Goal: Task Accomplishment & Management: Manage account settings

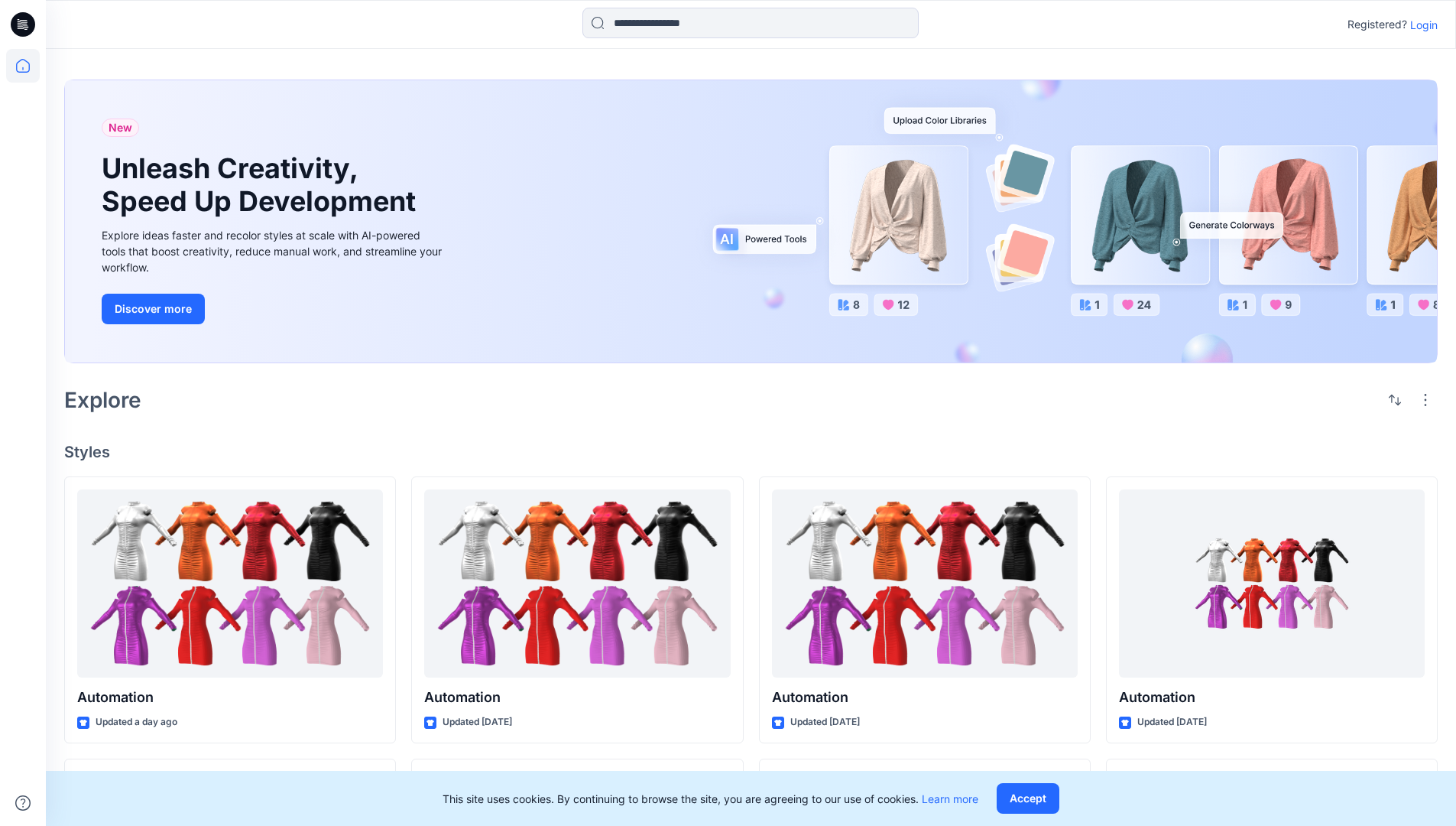
click at [1420, 25] on p "Login" at bounding box center [1424, 25] width 28 height 16
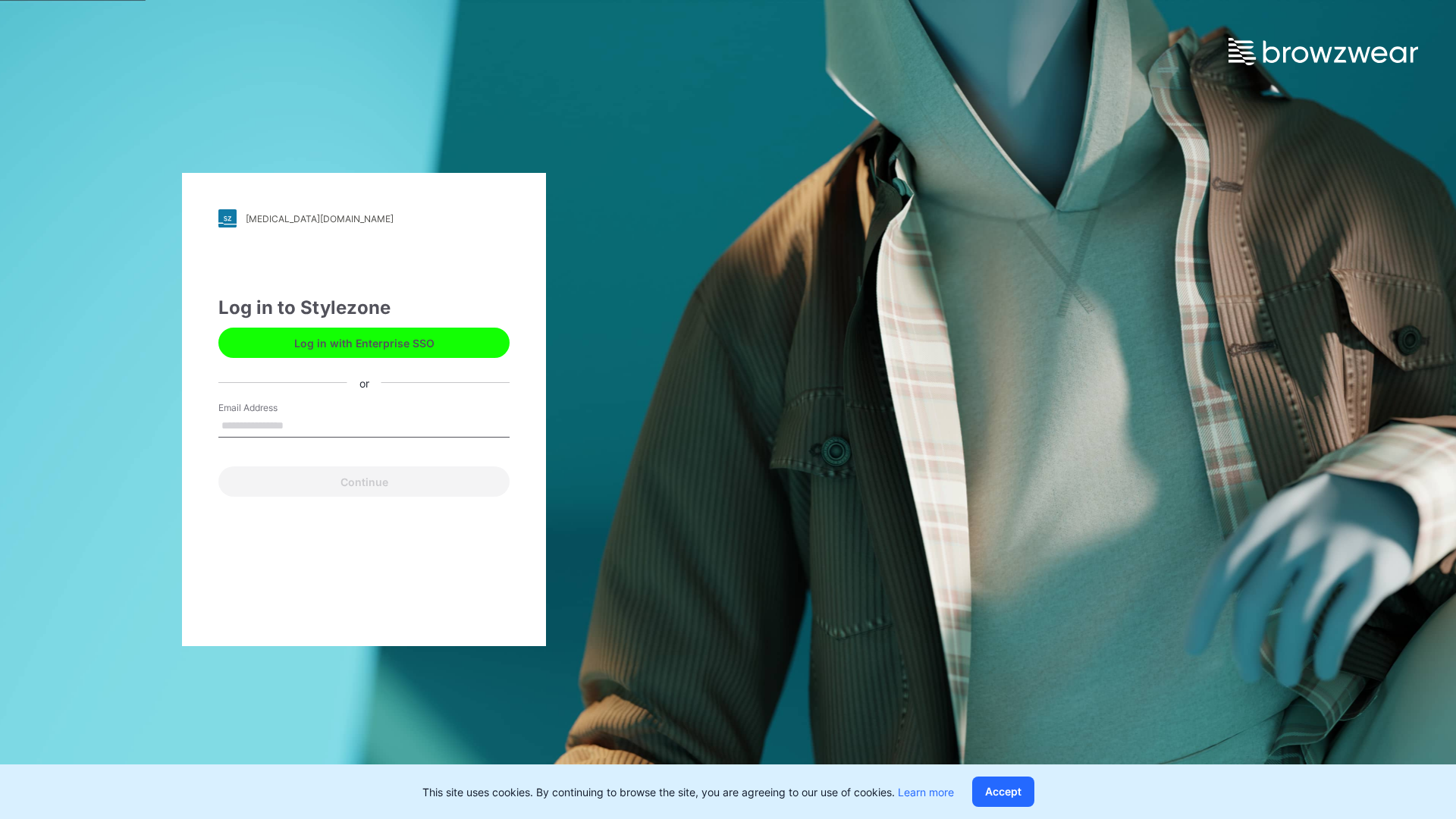
click at [300, 425] on input "Email Address" at bounding box center [364, 426] width 291 height 23
type input "**********"
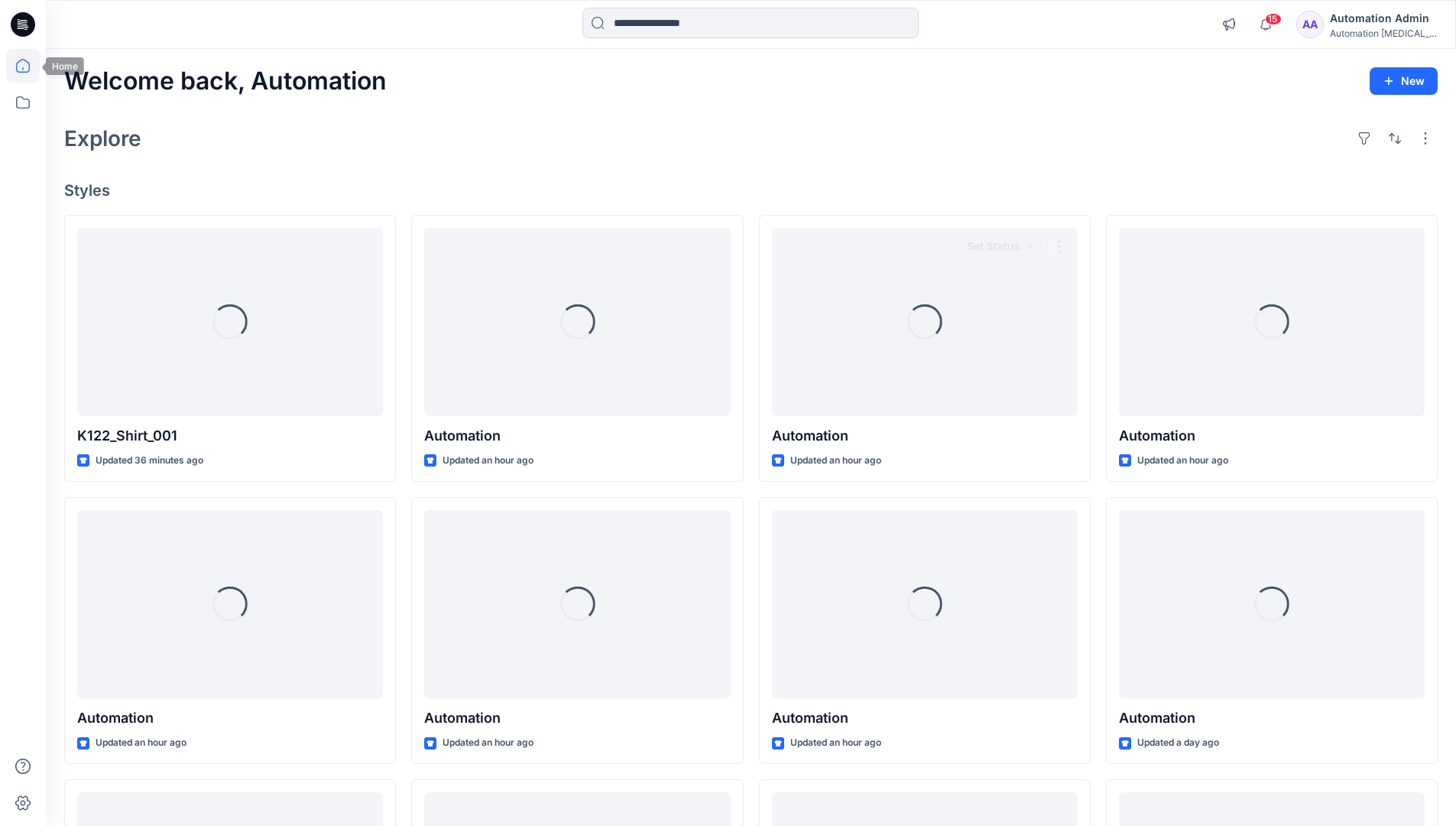
click at [29, 65] on icon at bounding box center [22, 65] width 14 height 14
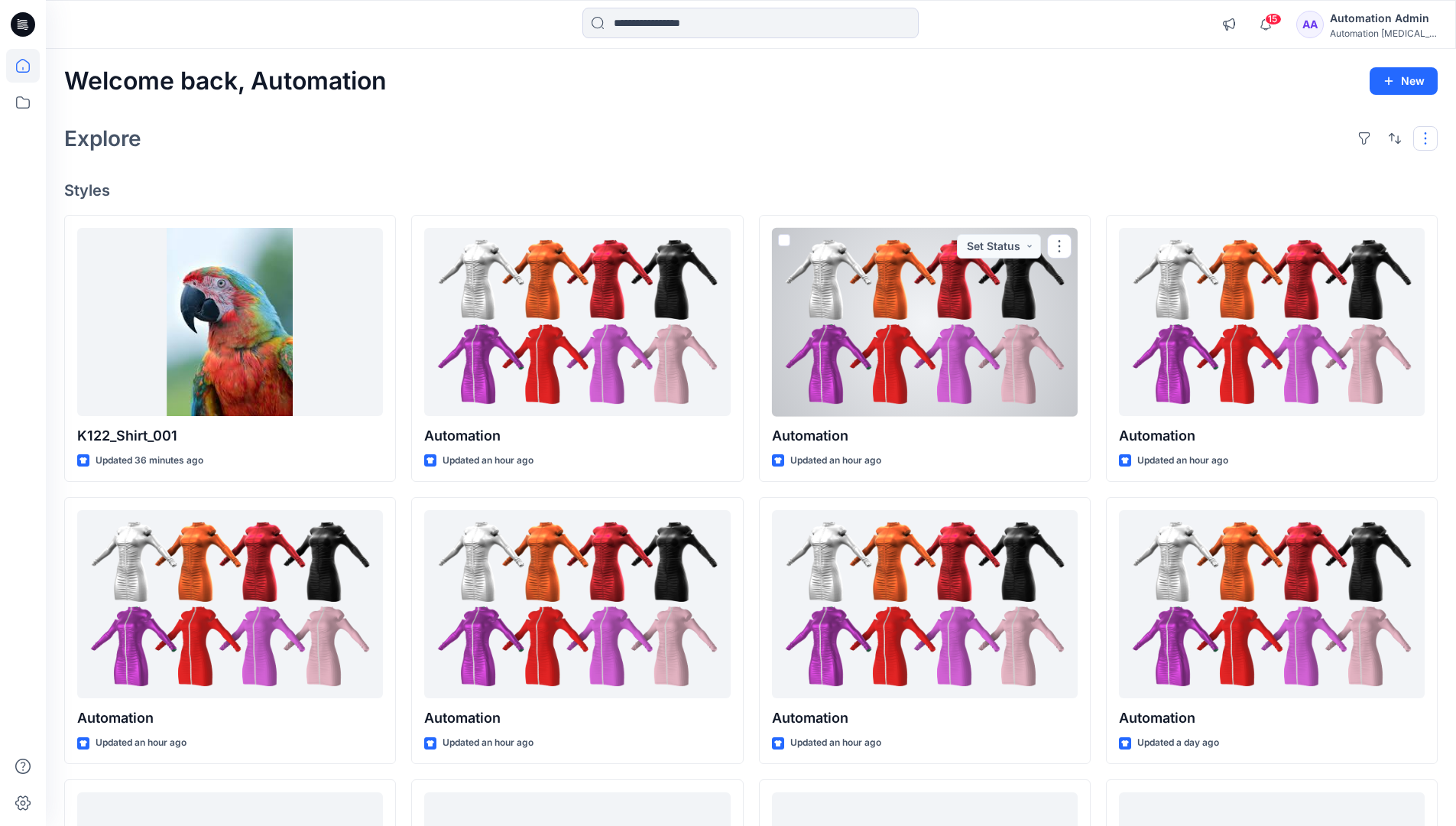
click at [1428, 138] on button "button" at bounding box center [1426, 138] width 25 height 25
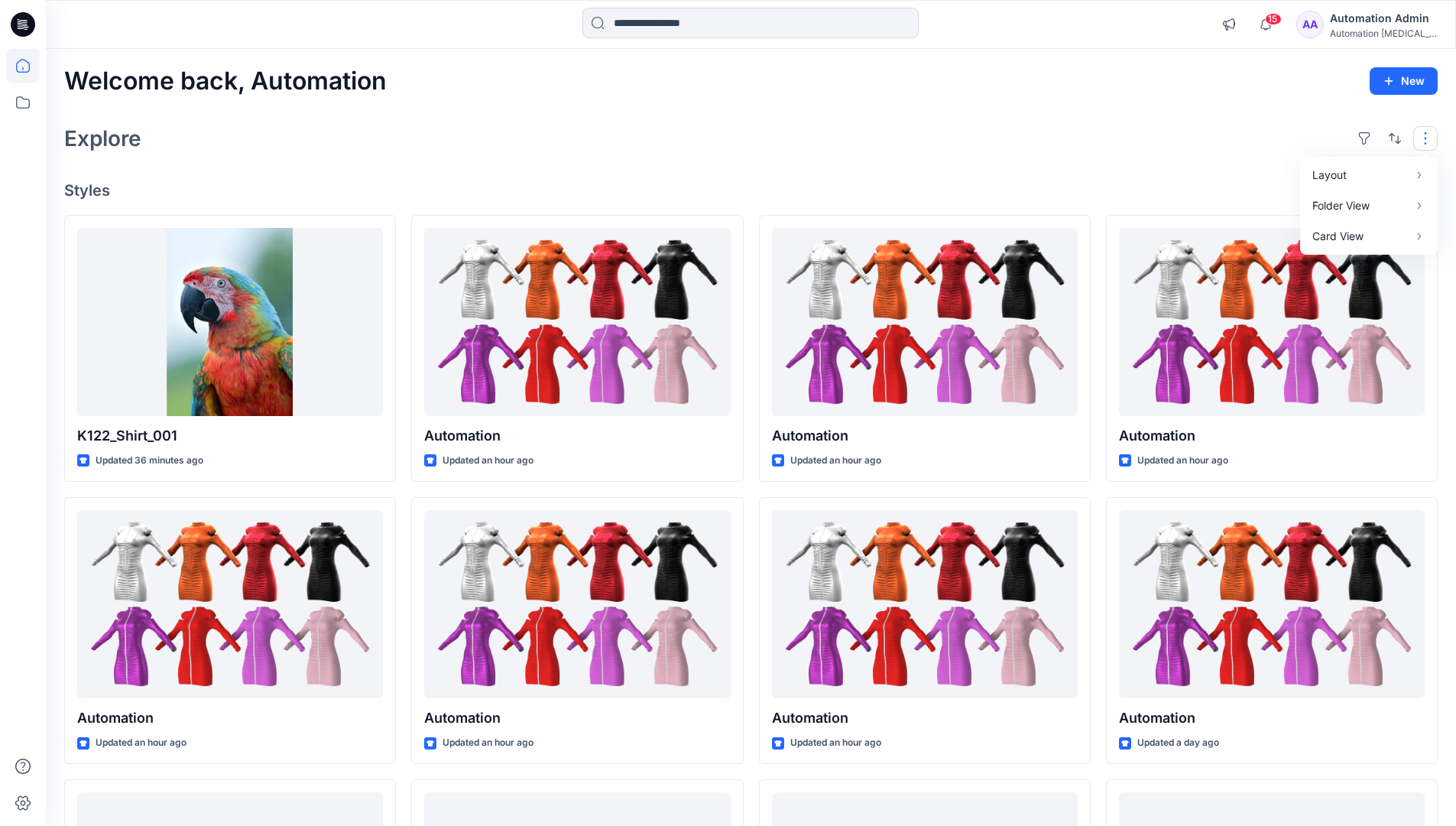
click at [1428, 138] on button "button" at bounding box center [1426, 138] width 25 height 25
click at [1391, 136] on button "button" at bounding box center [1395, 138] width 25 height 25
click at [1327, 169] on p "Last update" at bounding box center [1344, 177] width 96 height 16
click at [1313, 209] on p "A to Z" at bounding box center [1344, 211] width 96 height 16
click at [1313, 174] on p "Last update" at bounding box center [1344, 177] width 96 height 16
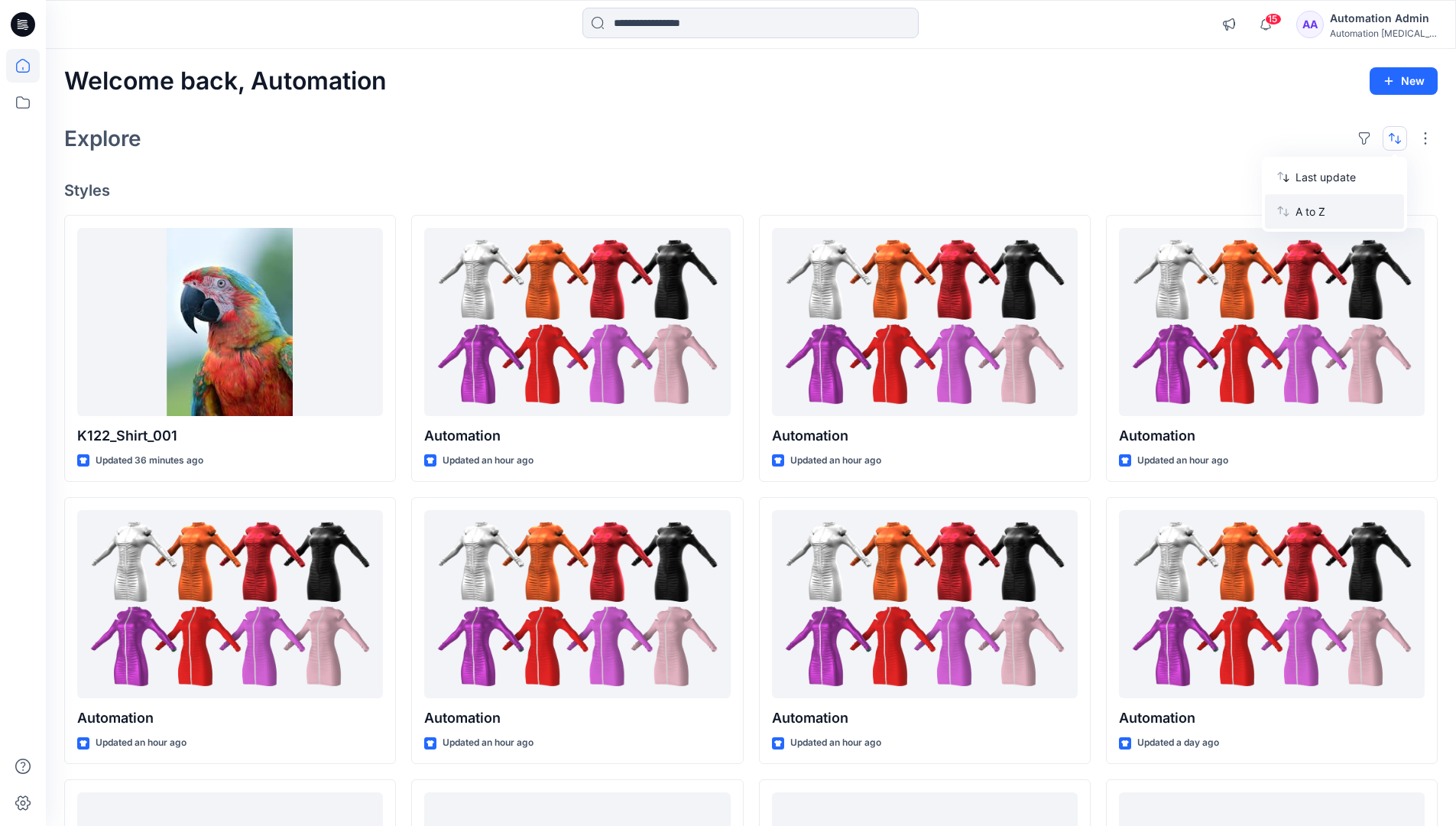
click at [1313, 216] on p "A to Z" at bounding box center [1344, 211] width 96 height 16
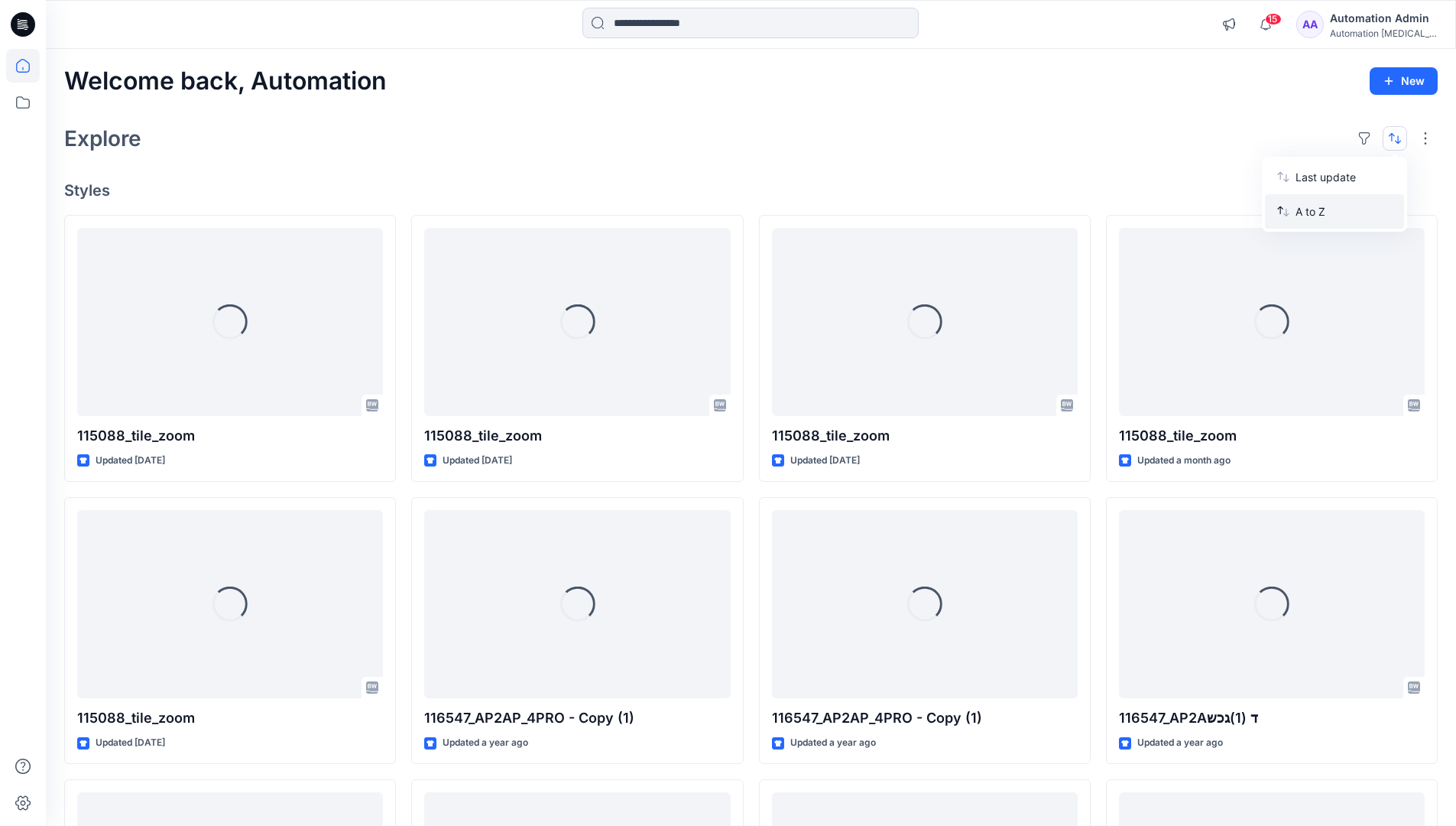
click at [1313, 211] on p "A to Z" at bounding box center [1344, 211] width 96 height 16
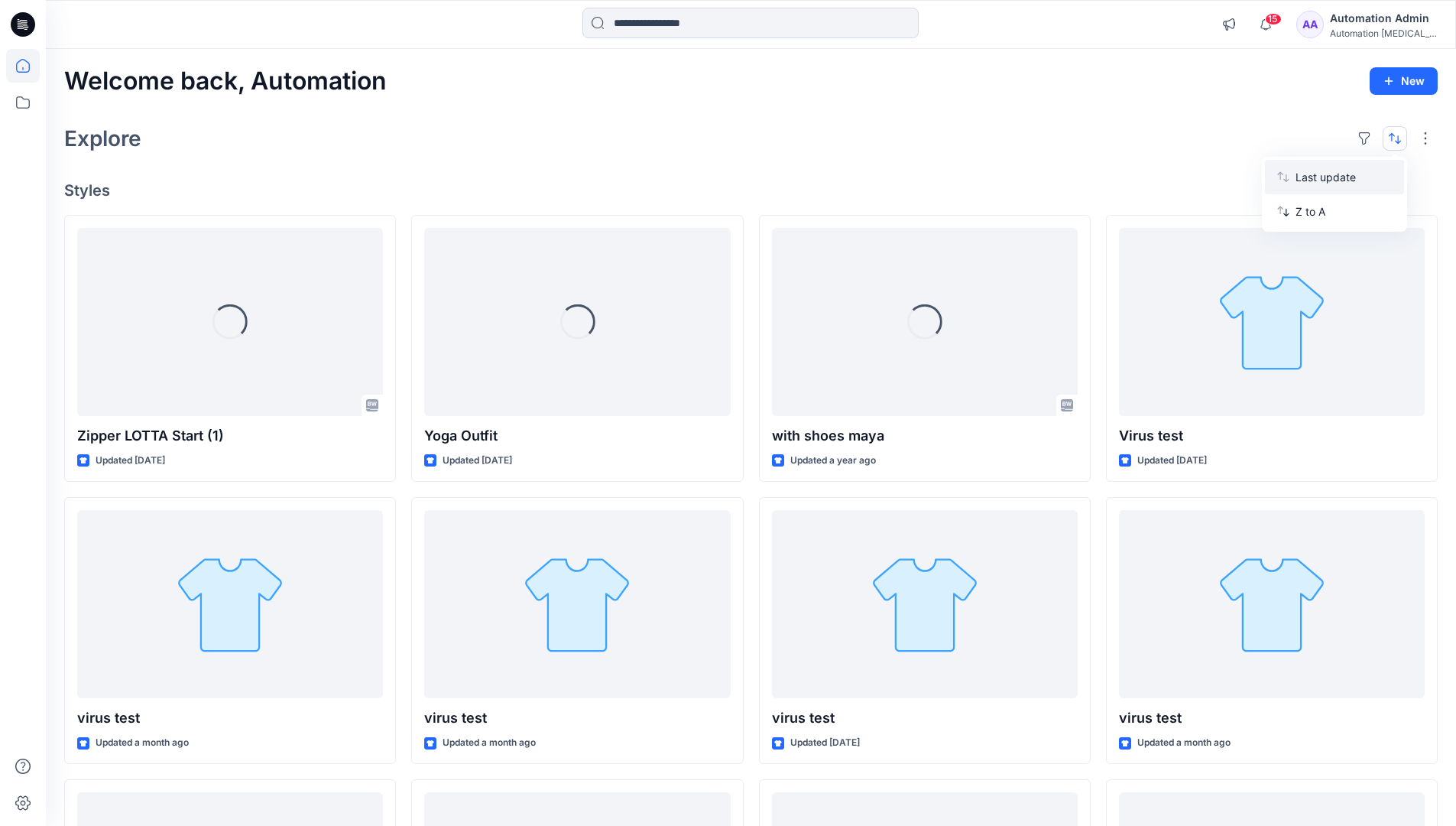
click at [1313, 180] on p "Last update" at bounding box center [1344, 177] width 96 height 16
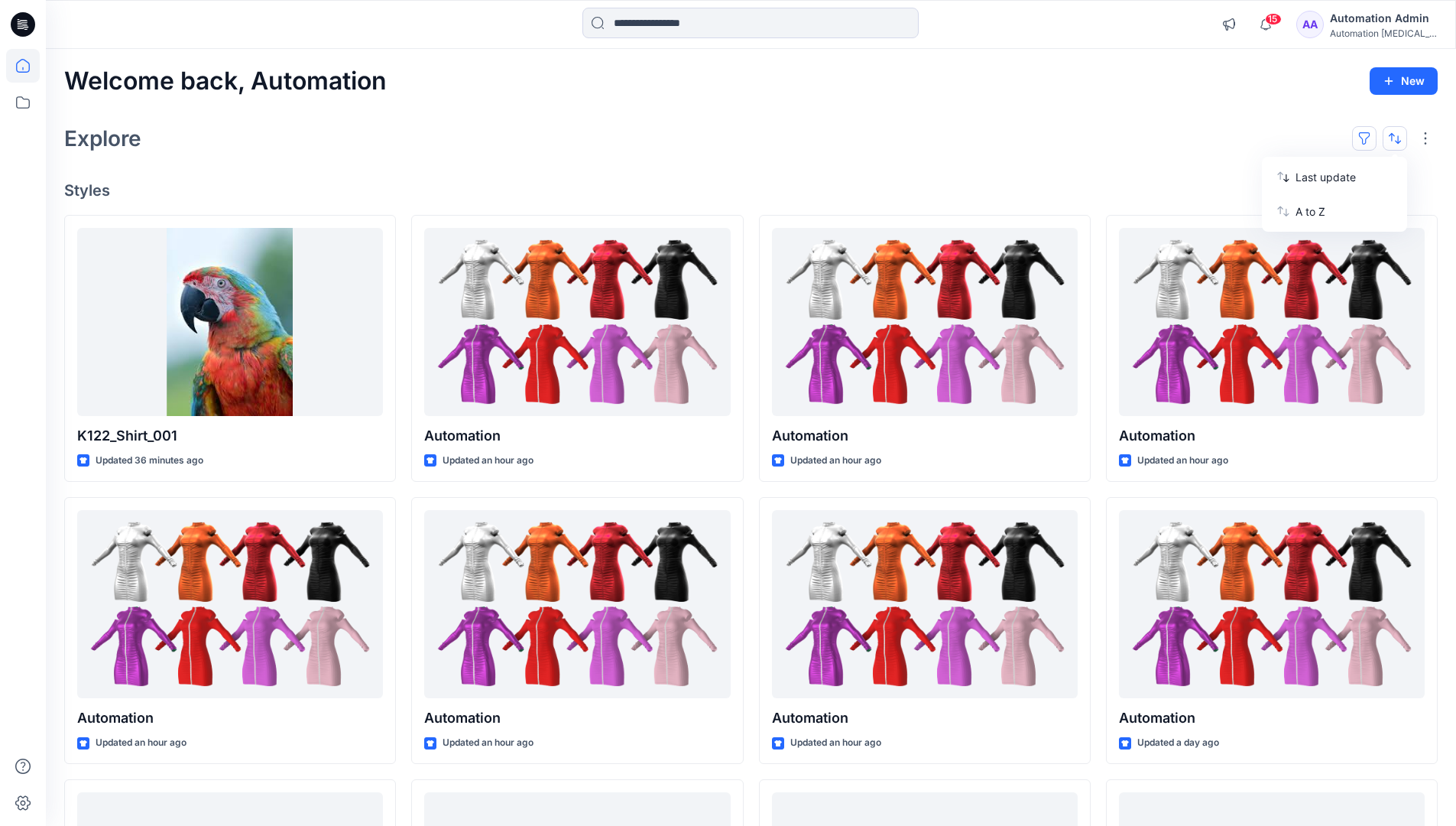
click at [1371, 137] on button "button" at bounding box center [1364, 138] width 25 height 25
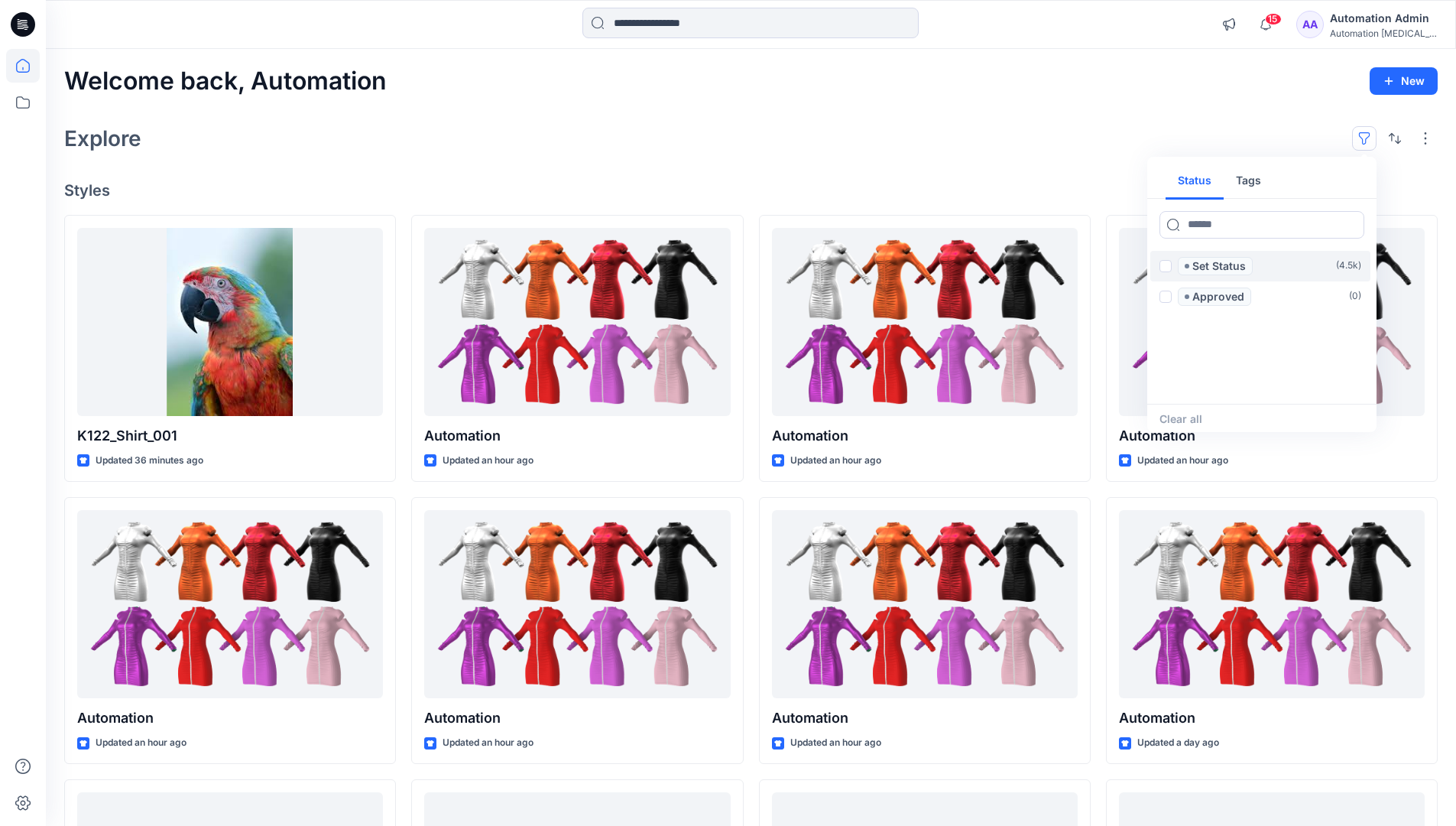
click at [1166, 268] on span at bounding box center [1165, 266] width 12 height 12
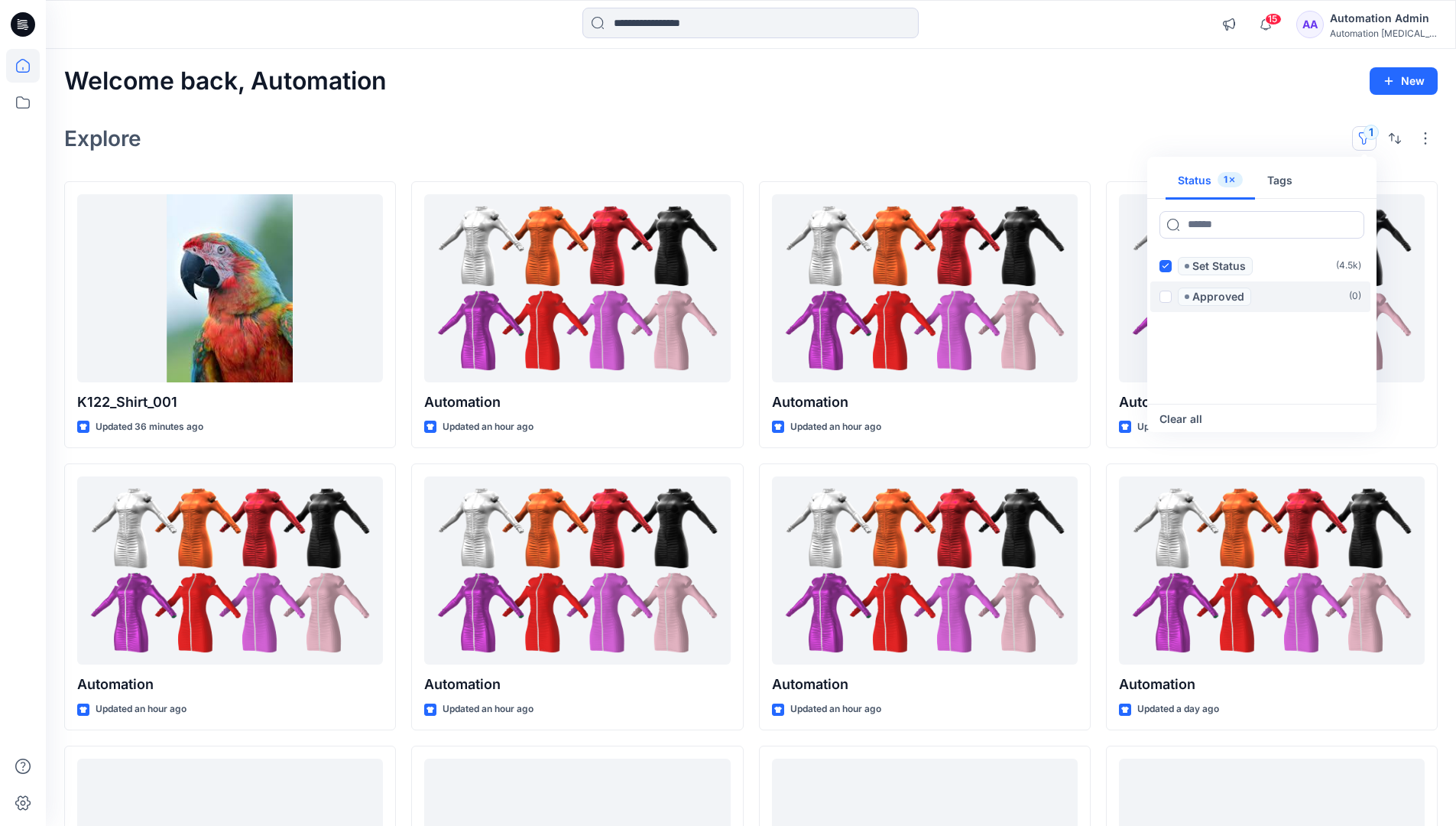
click at [1168, 293] on span at bounding box center [1165, 297] width 12 height 12
click at [1166, 267] on icon at bounding box center [1165, 266] width 7 height 6
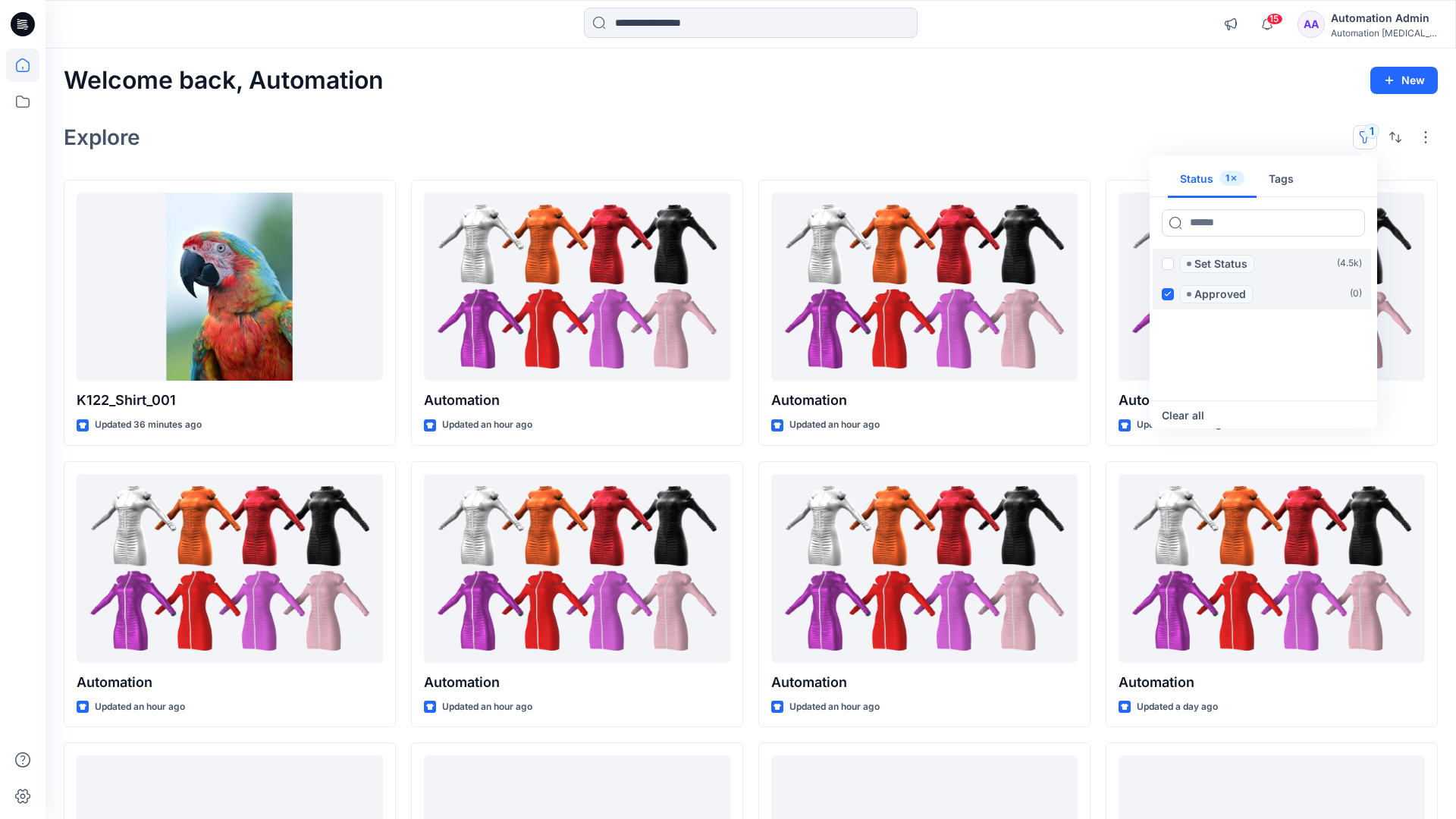
click at [1168, 292] on icon at bounding box center [1167, 293] width 7 height 6
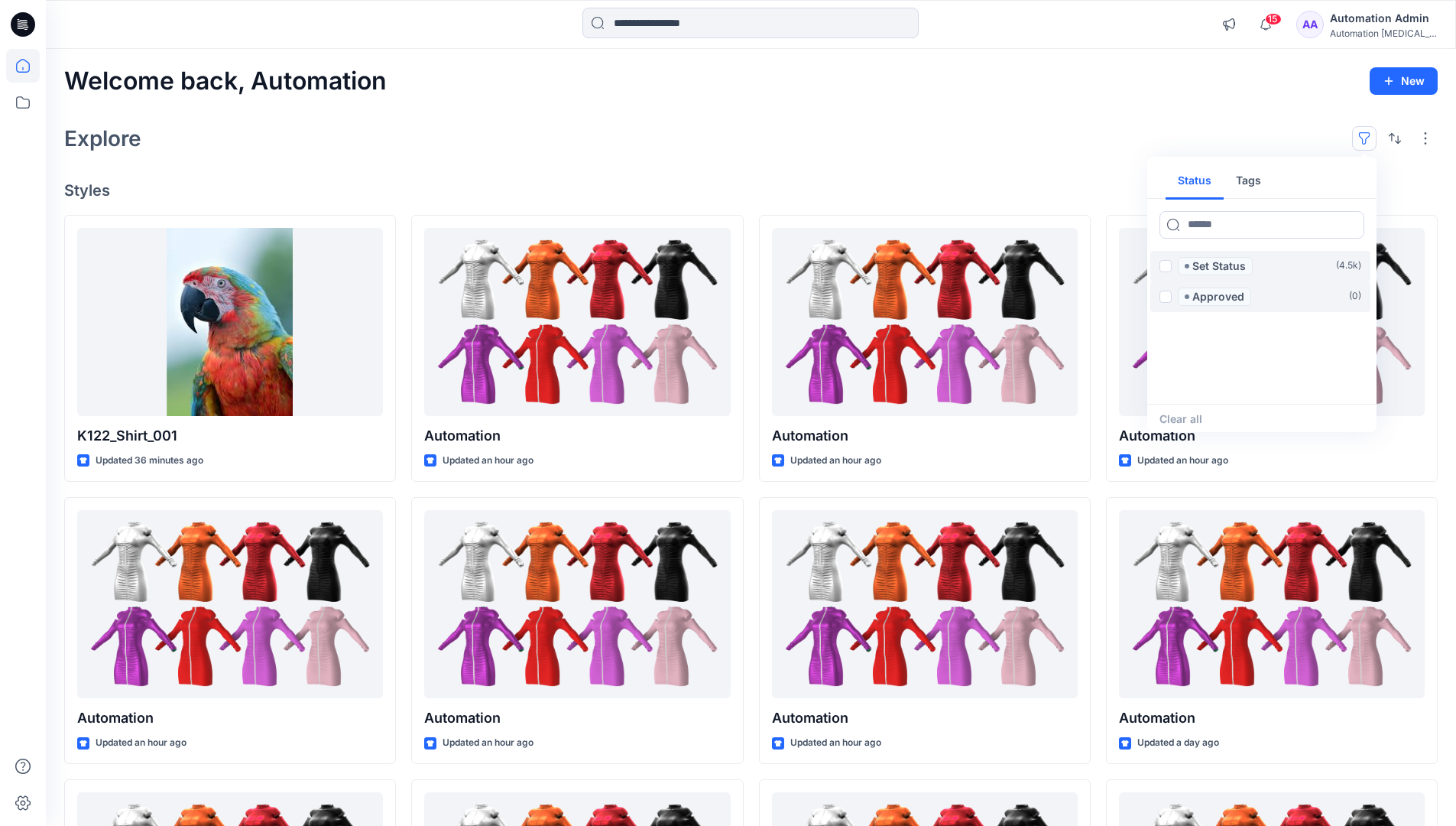
click at [1246, 175] on button "Tags" at bounding box center [1249, 181] width 49 height 37
click at [1205, 179] on button "Status" at bounding box center [1195, 181] width 58 height 37
click at [1216, 228] on input at bounding box center [1262, 225] width 205 height 28
type input "******"
click at [1222, 267] on p "Set Status" at bounding box center [1219, 266] width 53 height 18
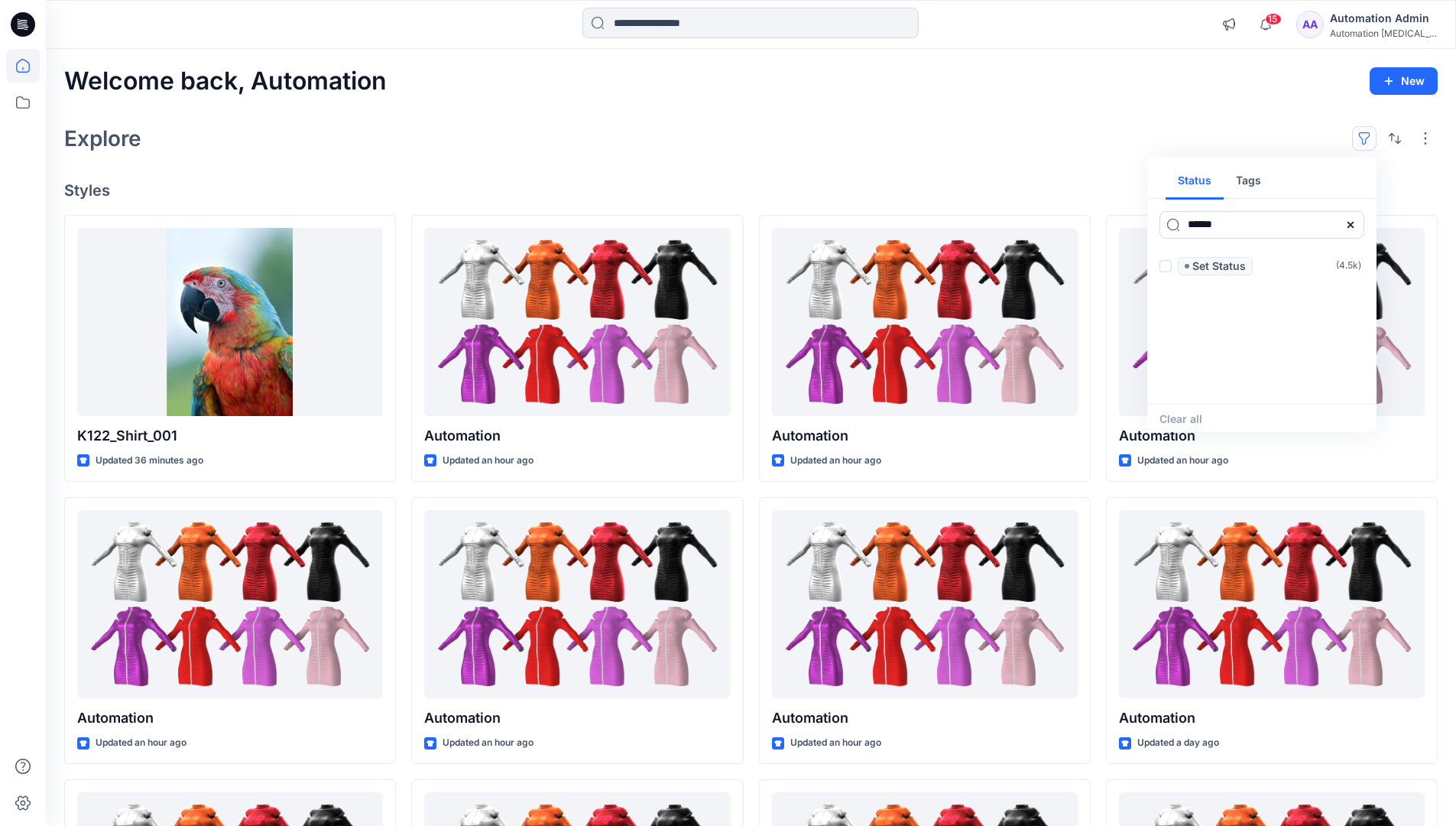
click at [1349, 225] on icon at bounding box center [1351, 224] width 6 height 6
click at [1254, 186] on button "Tags" at bounding box center [1249, 181] width 49 height 37
click at [1207, 224] on input at bounding box center [1262, 225] width 205 height 28
type input "**********"
click at [1262, 384] on p "automation tag" at bounding box center [1225, 388] width 80 height 18
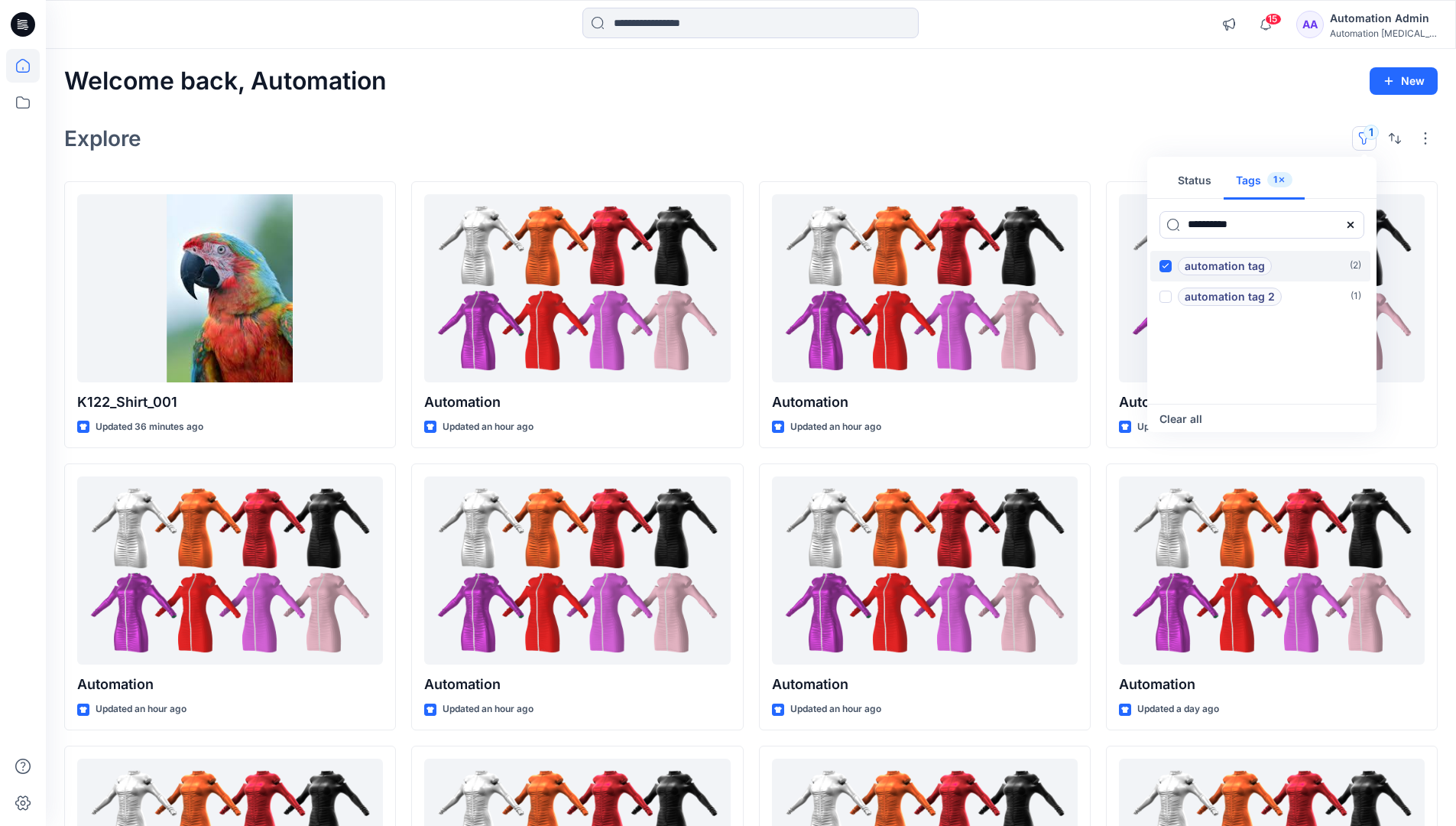
click at [1262, 262] on p "automation tag" at bounding box center [1225, 266] width 80 height 18
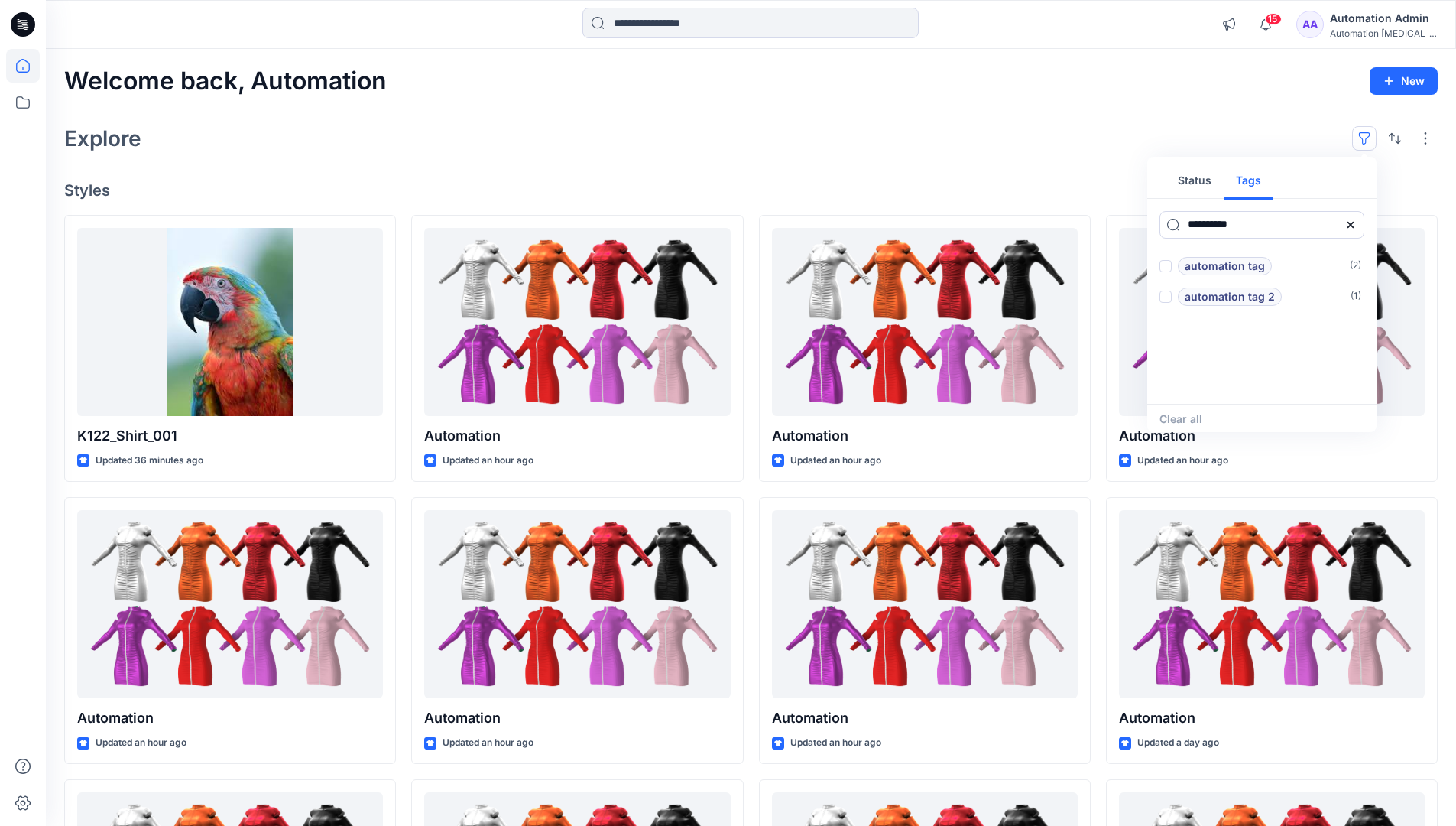
click at [1352, 226] on icon at bounding box center [1351, 224] width 6 height 6
click at [1205, 186] on button "Status" at bounding box center [1195, 181] width 58 height 37
click at [1219, 267] on p "Set Status" at bounding box center [1219, 266] width 53 height 18
click at [1169, 267] on span at bounding box center [1165, 266] width 12 height 12
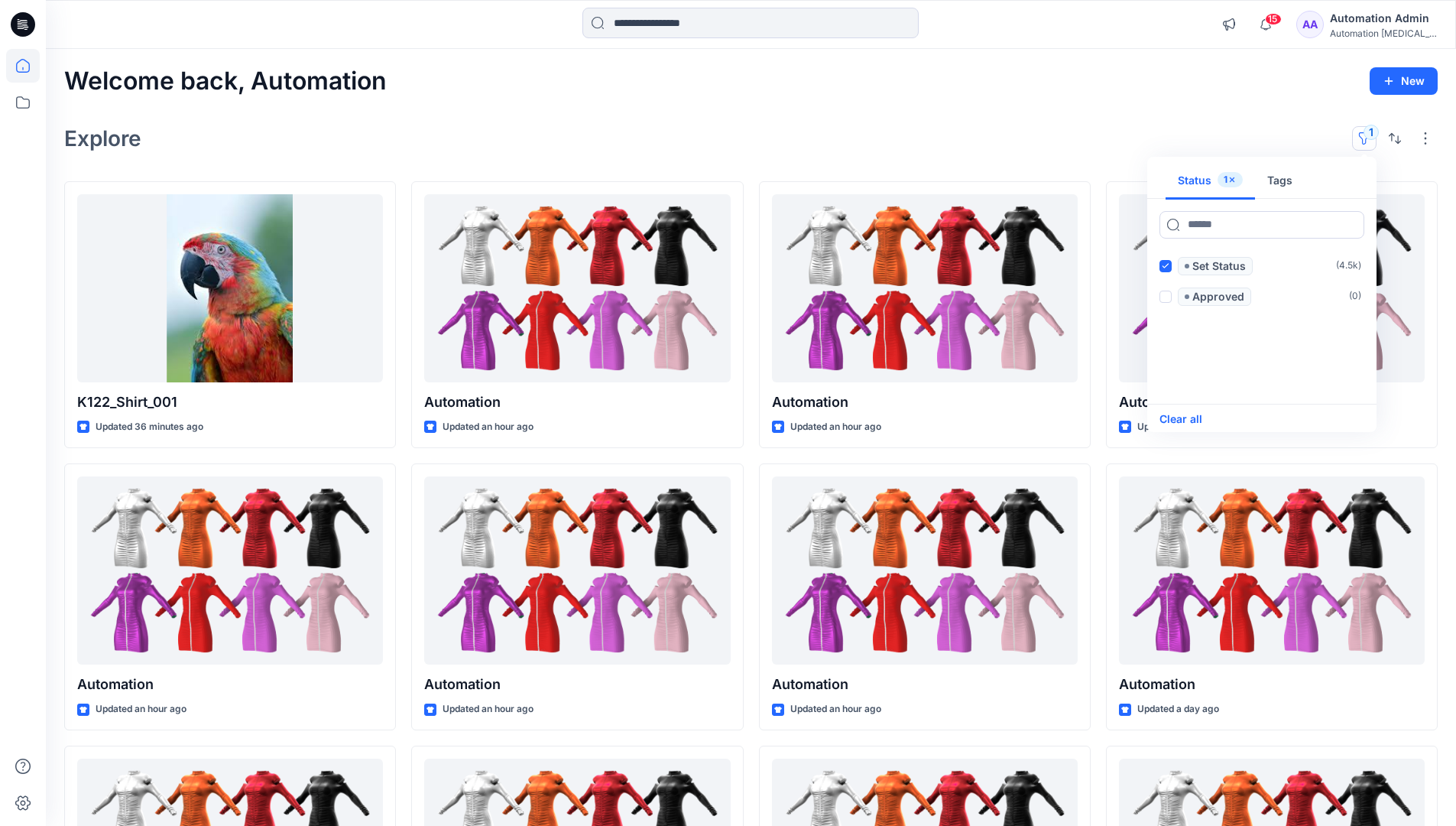
click at [1192, 418] on button "Clear all" at bounding box center [1181, 419] width 43 height 18
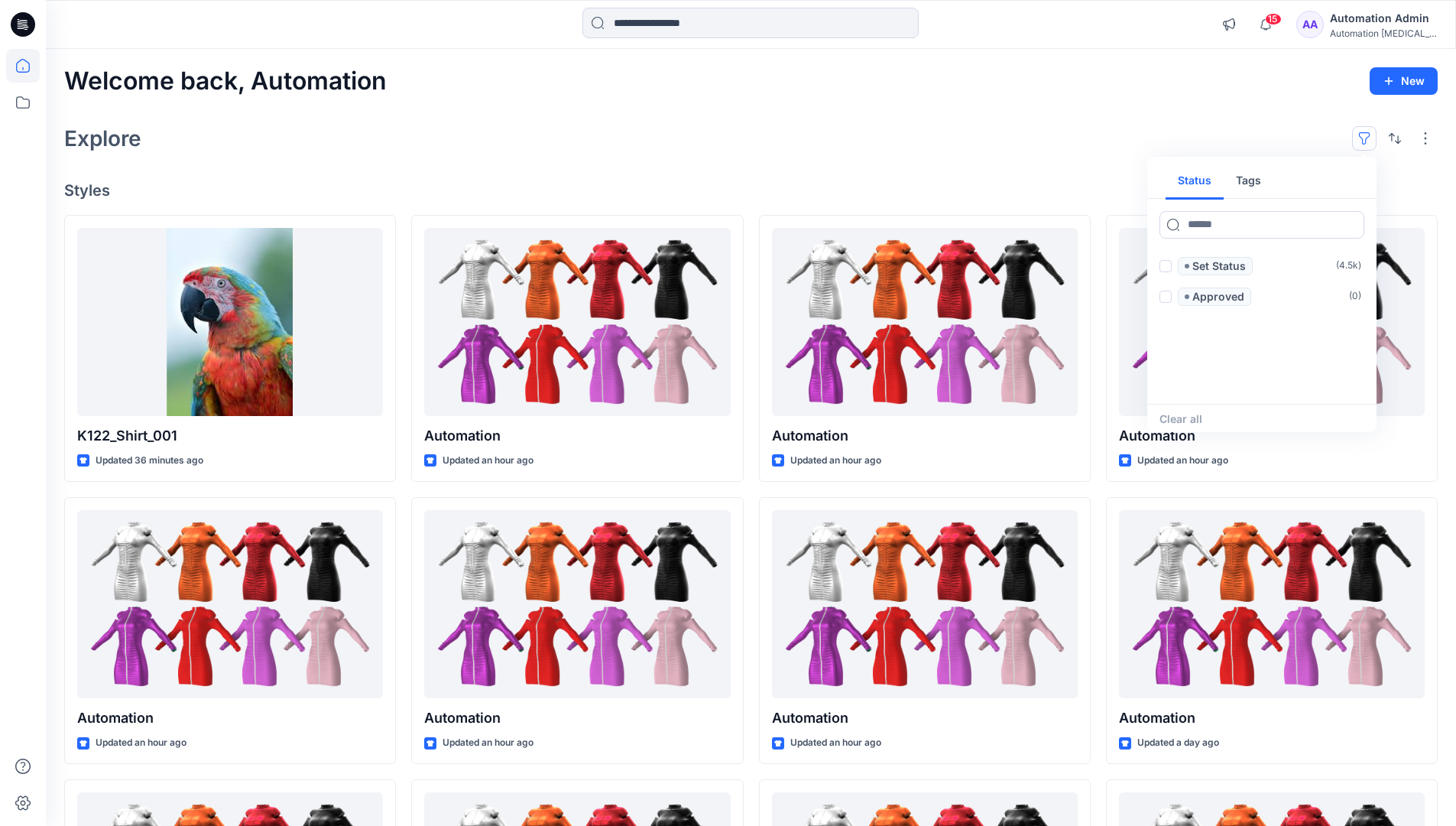
click at [1368, 133] on button "button" at bounding box center [1364, 138] width 25 height 25
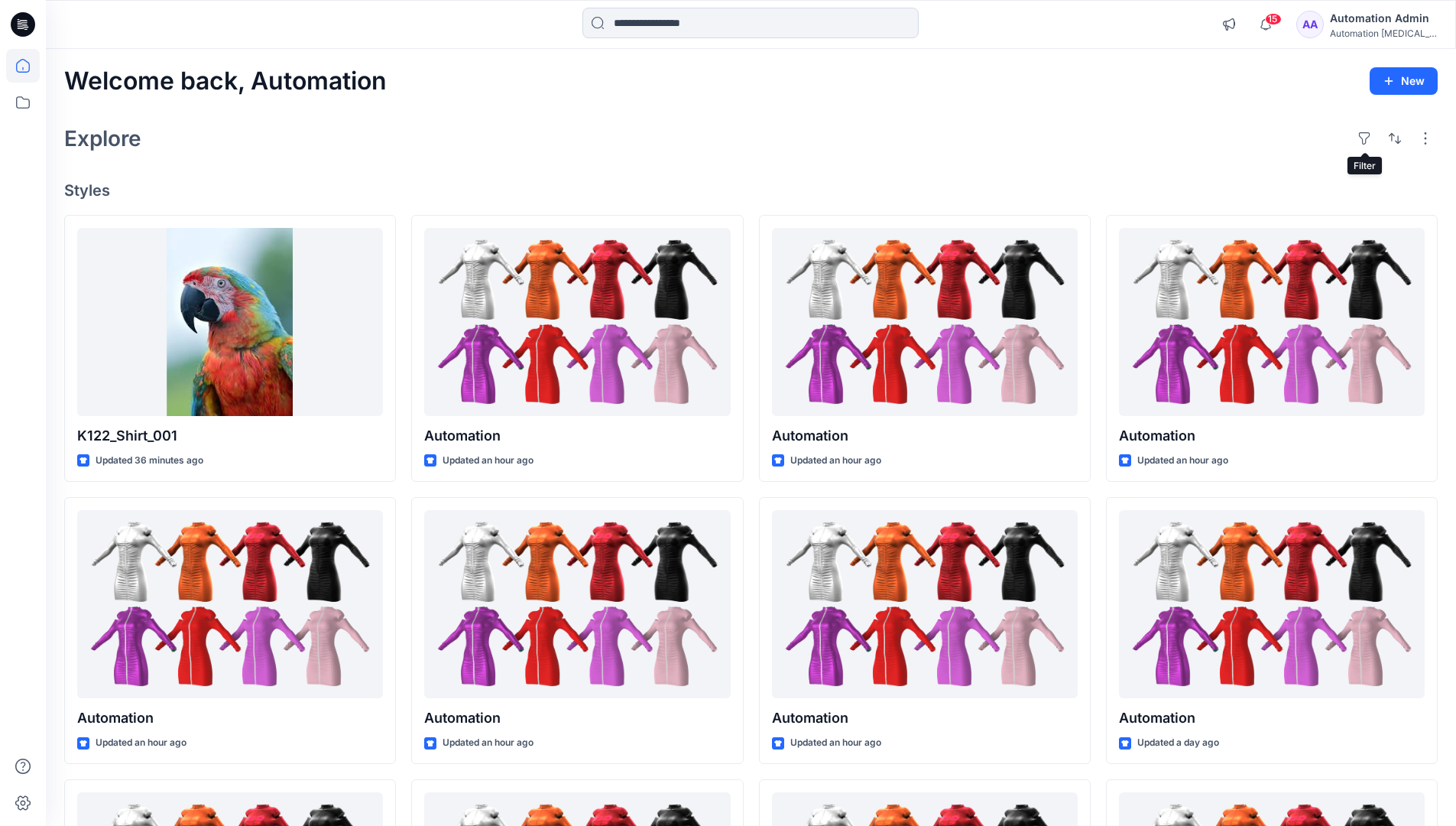
click at [1378, 18] on div "Automation Admin" at bounding box center [1383, 18] width 107 height 18
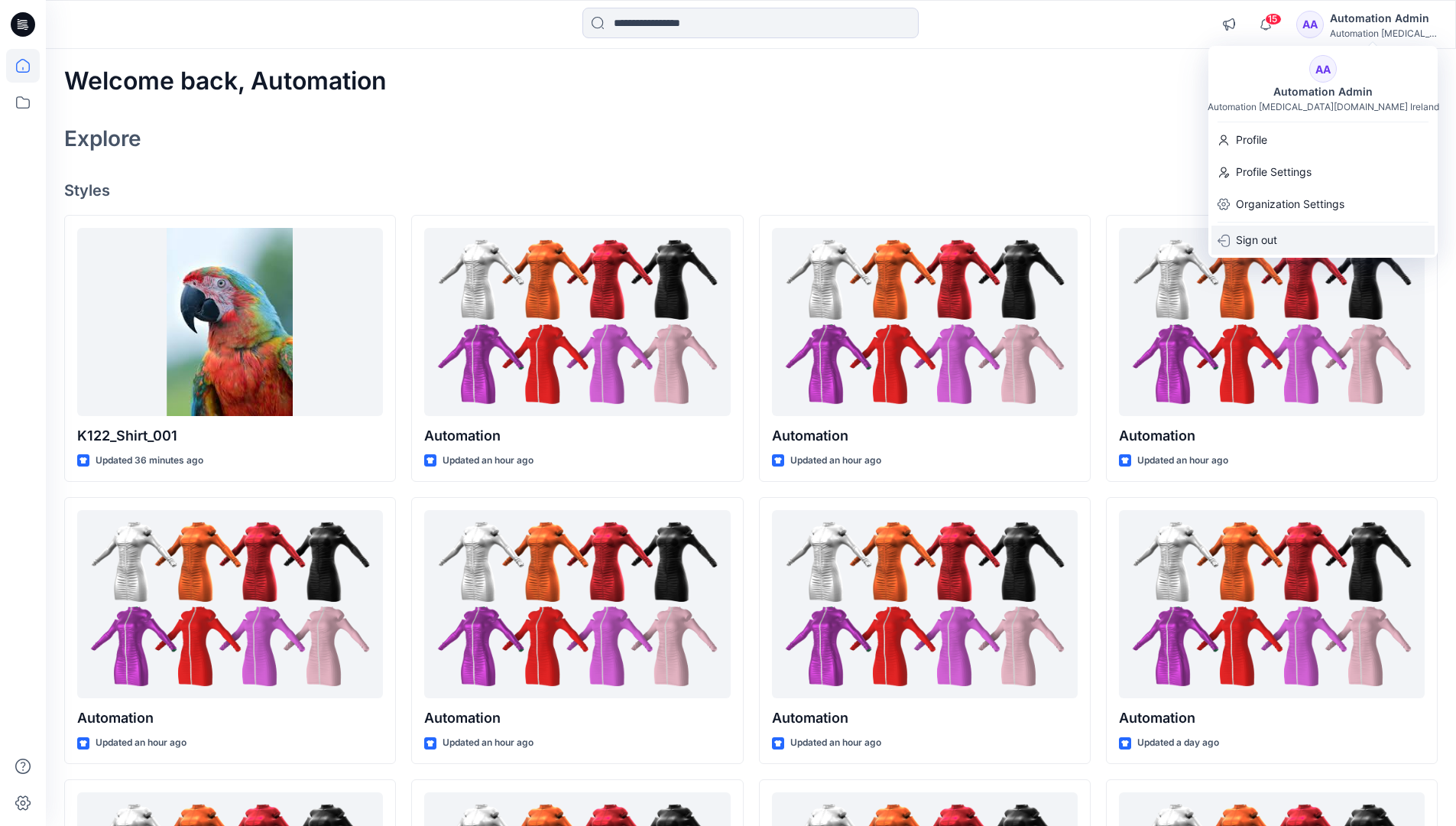
click at [1277, 242] on p "Sign out" at bounding box center [1257, 240] width 41 height 29
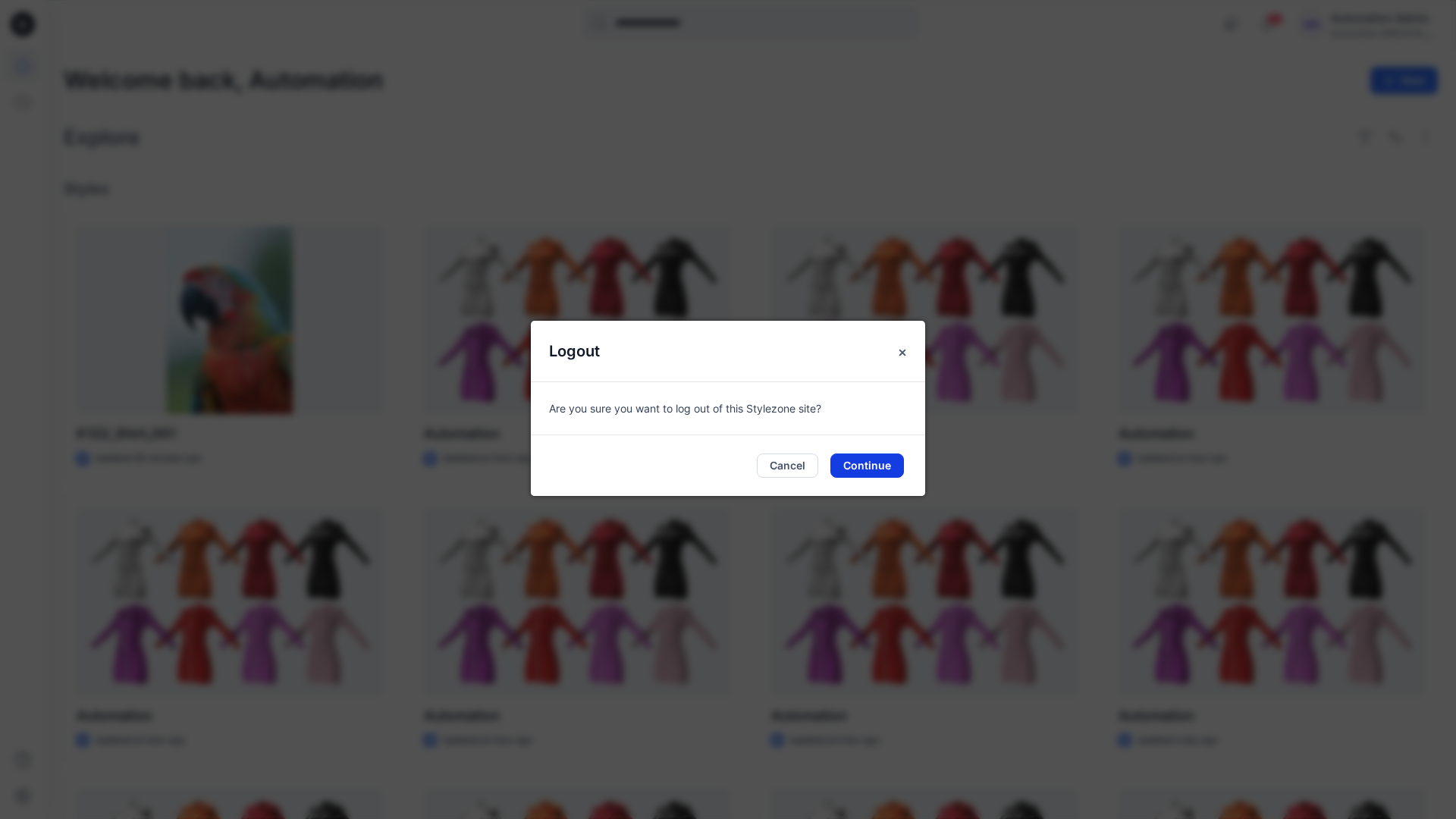
click at [885, 459] on button "Continue" at bounding box center [866, 466] width 74 height 25
